Goal: Transaction & Acquisition: Purchase product/service

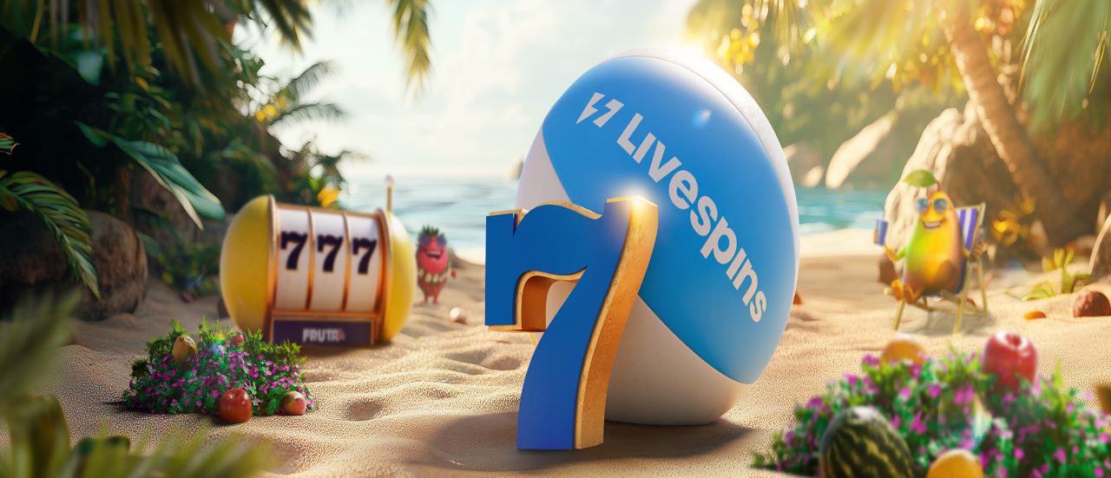
scroll to position [145, 0]
click at [14, 420] on span "close icon" at bounding box center [14, 420] width 0 height 0
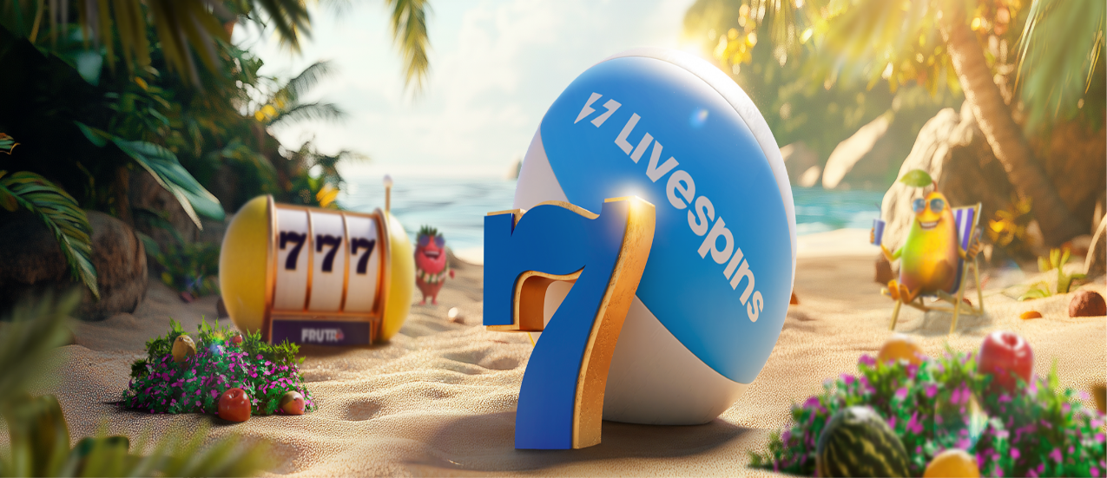
click at [94, 334] on div "23:19" at bounding box center [553, 327] width 1093 height 16
drag, startPoint x: 97, startPoint y: 423, endPoint x: 33, endPoint y: 334, distance: 109.4
click at [33, 226] on button "Talletus € 0.08" at bounding box center [49, 216] width 85 height 18
click at [130, 202] on icon "Primary" at bounding box center [180, 137] width 260 height 130
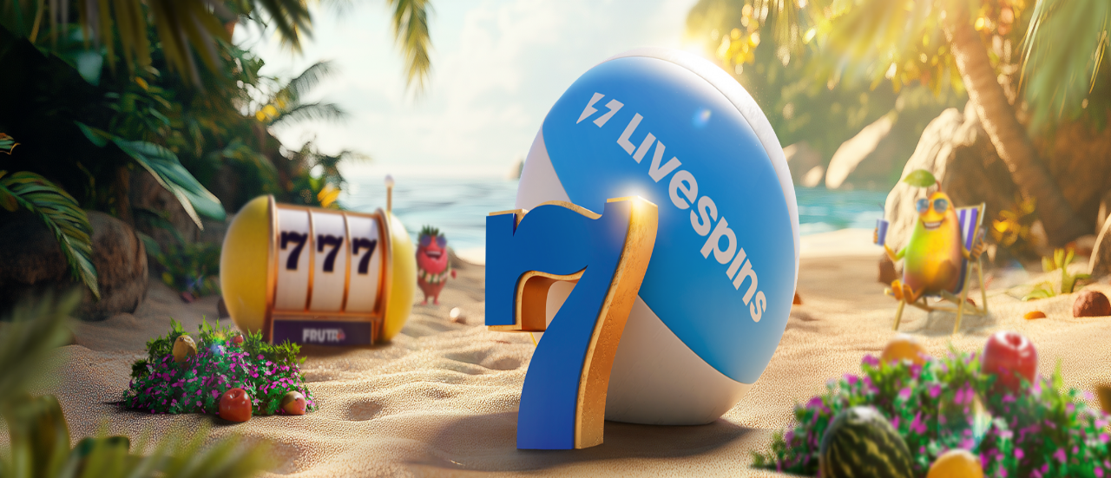
click at [129, 202] on icon "Primary" at bounding box center [180, 137] width 260 height 130
click at [14, 420] on span "close icon" at bounding box center [14, 420] width 0 height 0
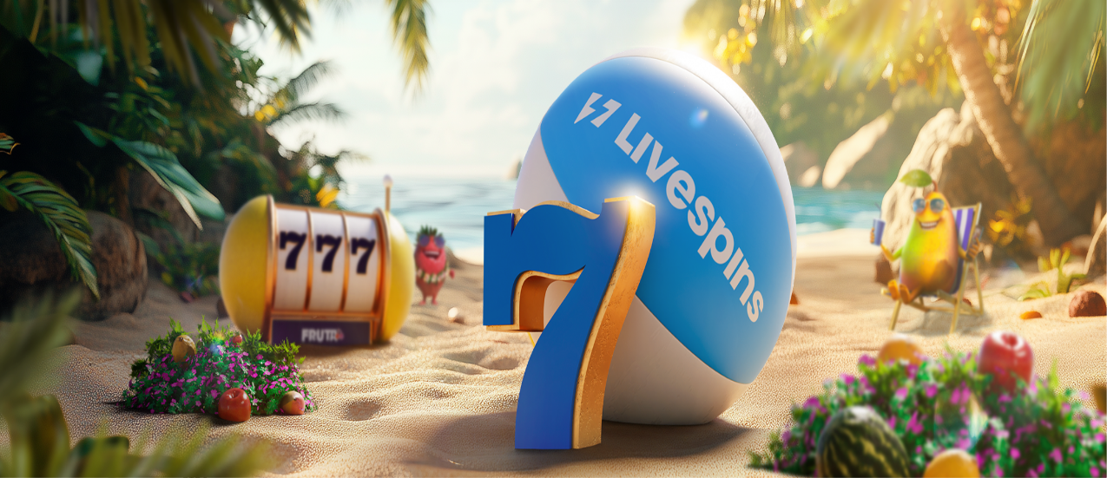
click at [109, 334] on div "23:19" at bounding box center [553, 327] width 1093 height 16
click at [45, 331] on span "menu icon" at bounding box center [45, 331] width 0 height 0
click at [109, 426] on span "Viimeiset 24 tuntia" at bounding box center [61, 432] width 95 height 13
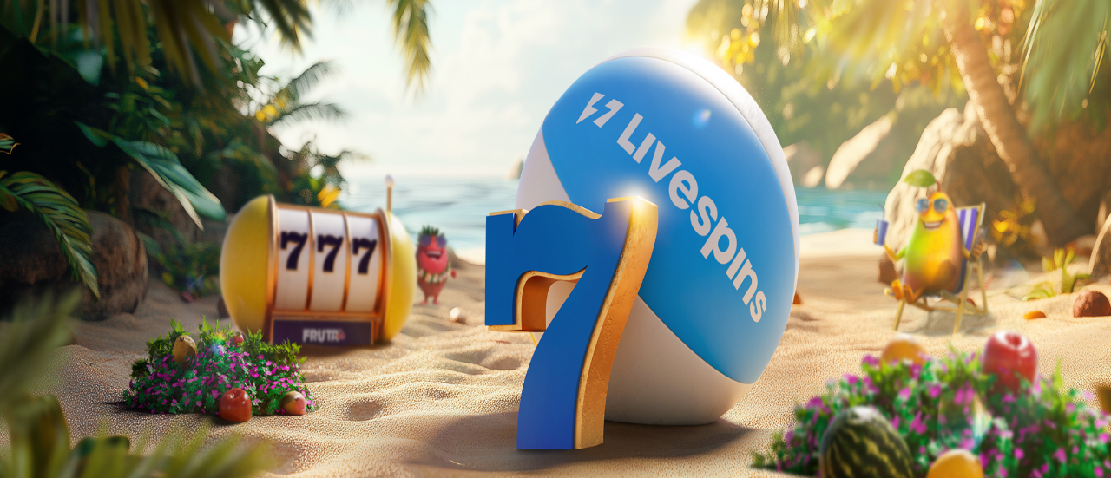
scroll to position [9685, 0]
click at [484, 334] on div "Viimeiset 24h" at bounding box center [555, 378] width 1097 height 89
click at [224, 334] on div "Viimeiset 24h" at bounding box center [555, 378] width 1097 height 89
click at [14, 346] on span "chevron-left icon" at bounding box center [14, 346] width 0 height 0
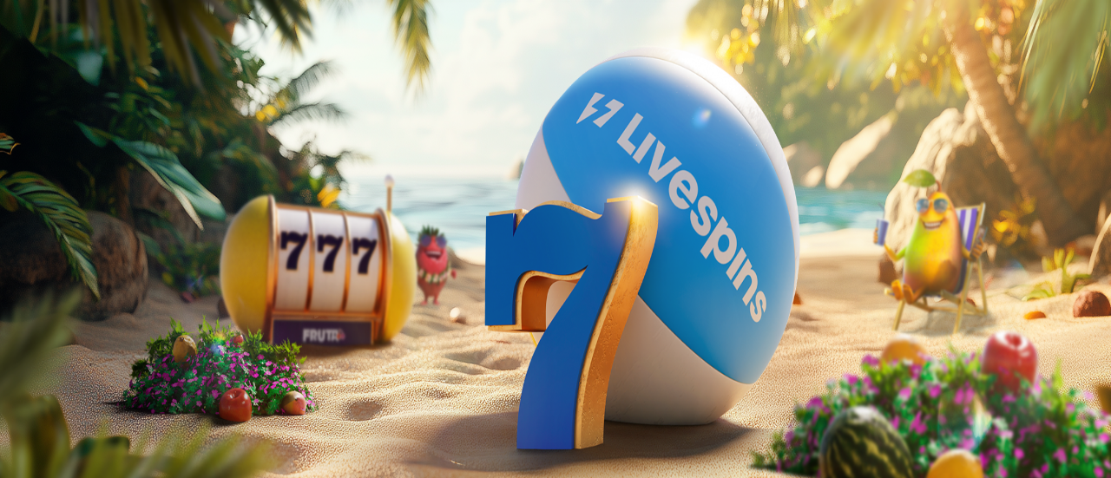
click at [216, 426] on span "Viimeiset 7 päivää" at bounding box center [169, 432] width 94 height 13
click at [488, 334] on div "Viimeiset 7 päivää" at bounding box center [555, 378] width 1097 height 89
click at [14, 420] on span "close icon" at bounding box center [14, 420] width 0 height 0
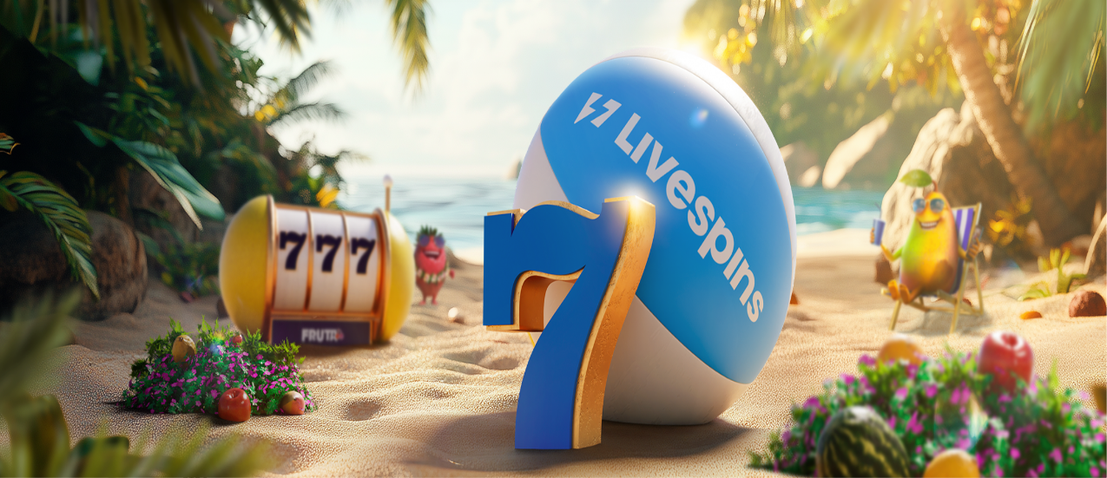
click at [45, 331] on span "menu icon" at bounding box center [45, 331] width 0 height 0
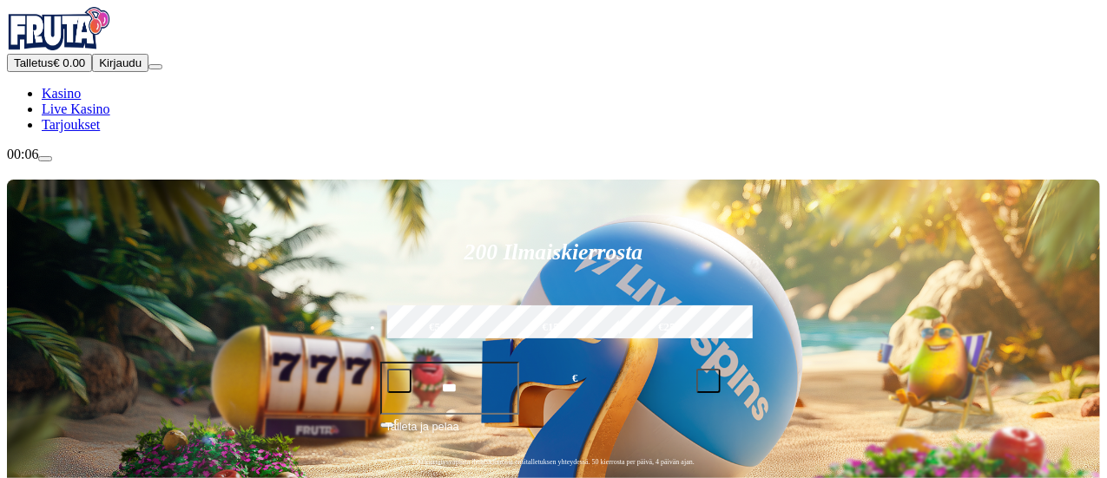
click at [148, 72] on button "Kirjaudu" at bounding box center [120, 63] width 56 height 18
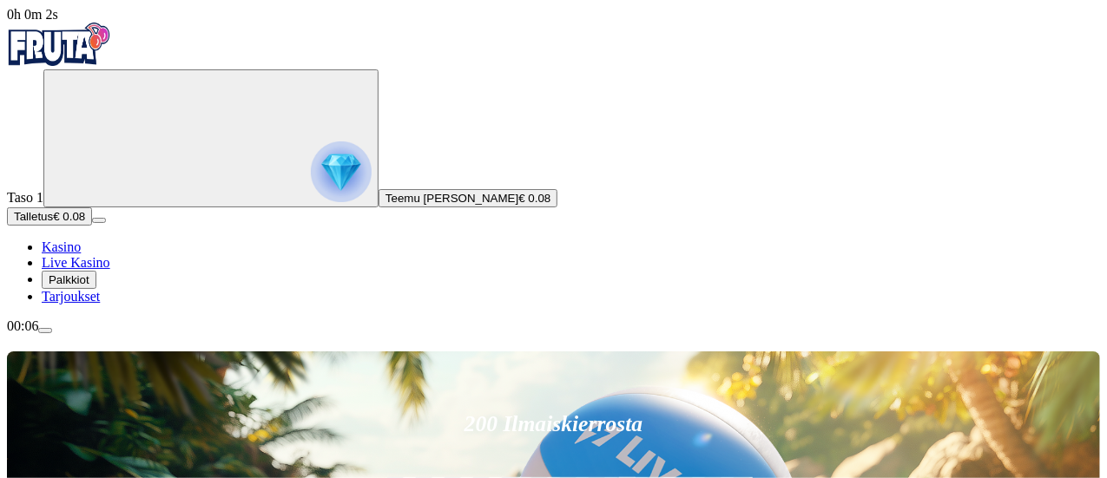
click at [92, 223] on circle "Primary" at bounding box center [180, 137] width 177 height 177
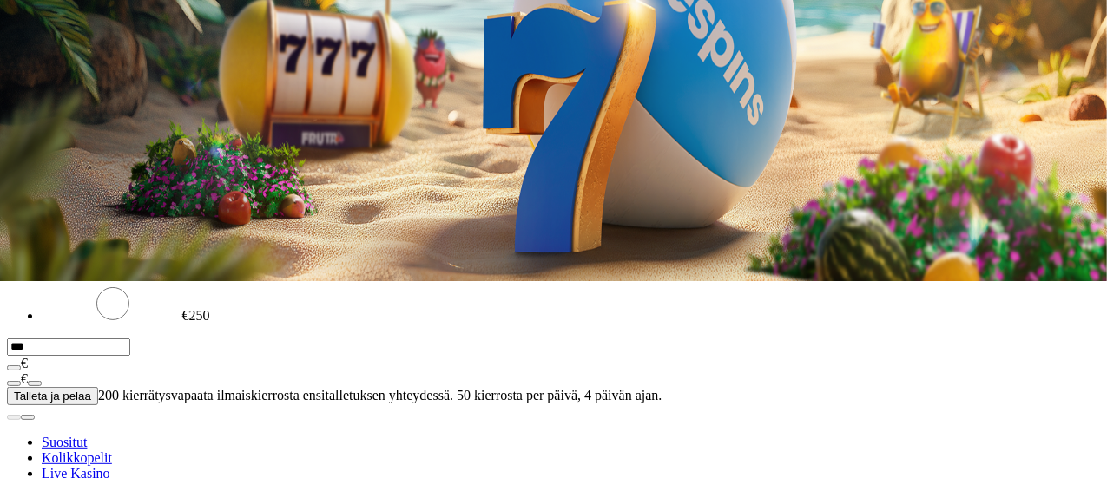
scroll to position [208, 0]
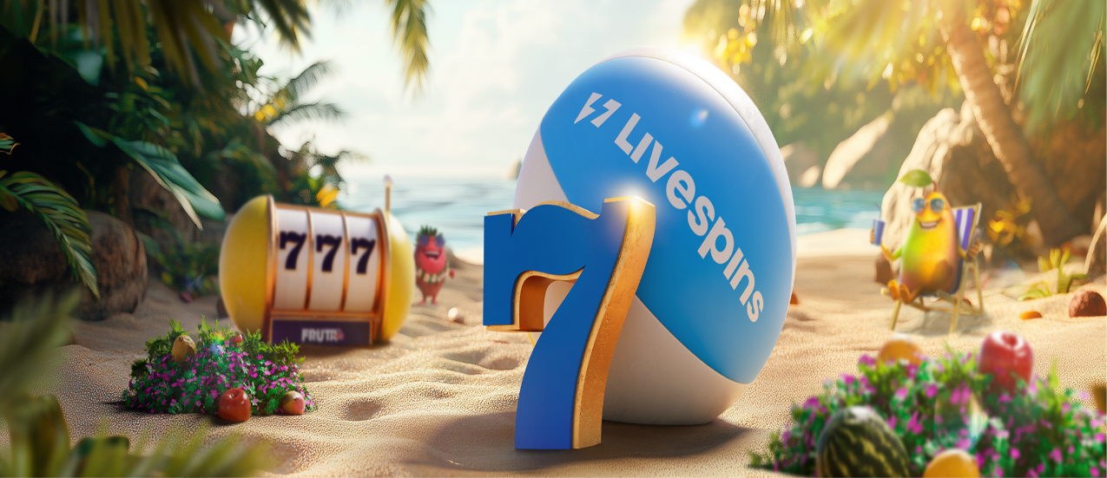
click at [311, 202] on img "Primary" at bounding box center [341, 172] width 61 height 61
click at [14, 420] on span "close icon" at bounding box center [14, 420] width 0 height 0
